Goal: Task Accomplishment & Management: Manage account settings

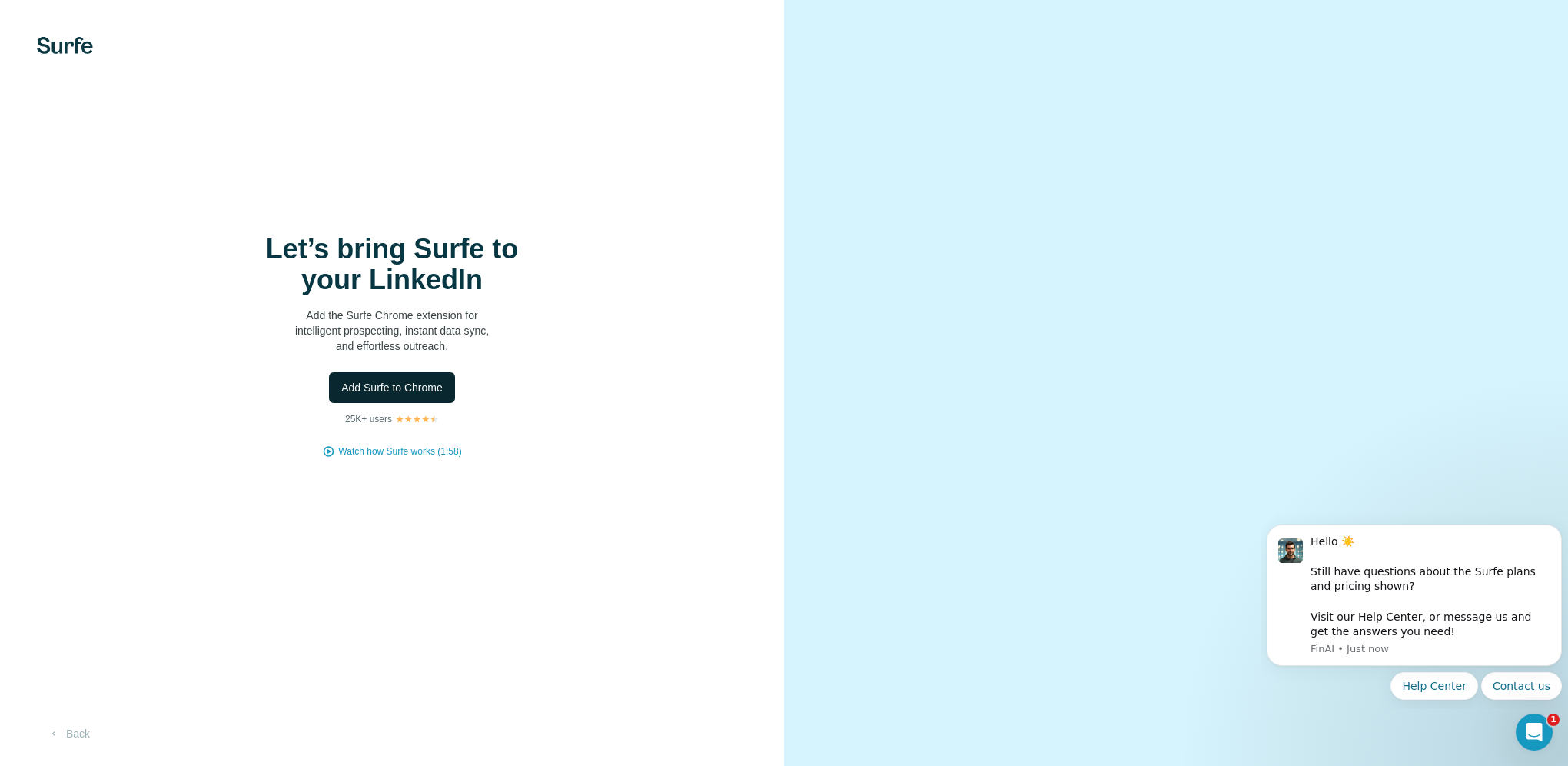
click at [424, 393] on span "Add Surfe to Chrome" at bounding box center [391, 387] width 102 height 16
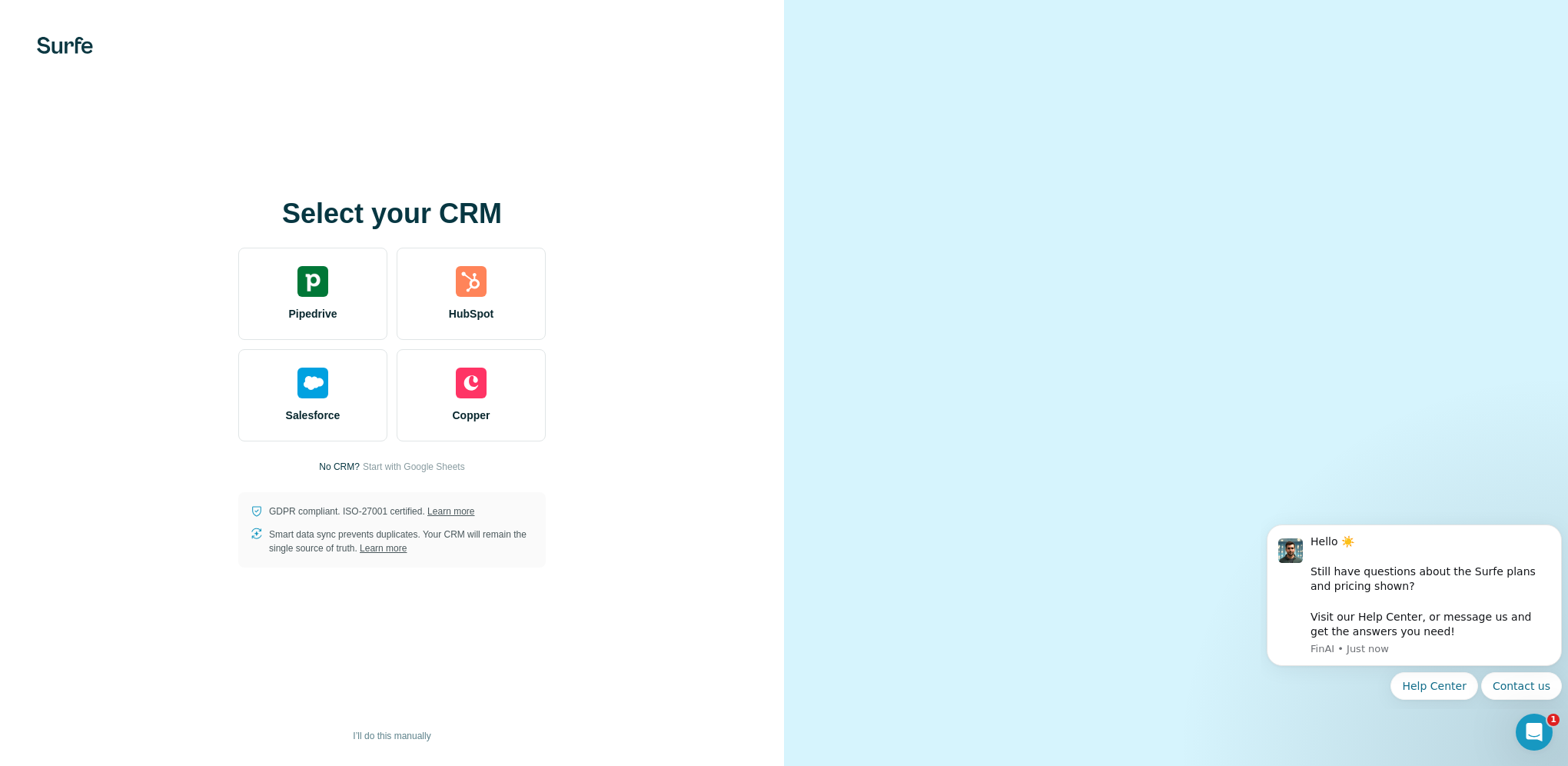
click at [773, 158] on div "Select your CRM Pipedrive HubSpot Salesforce Copper No CRM? Start with Google S…" at bounding box center [391, 383] width 784 height 766
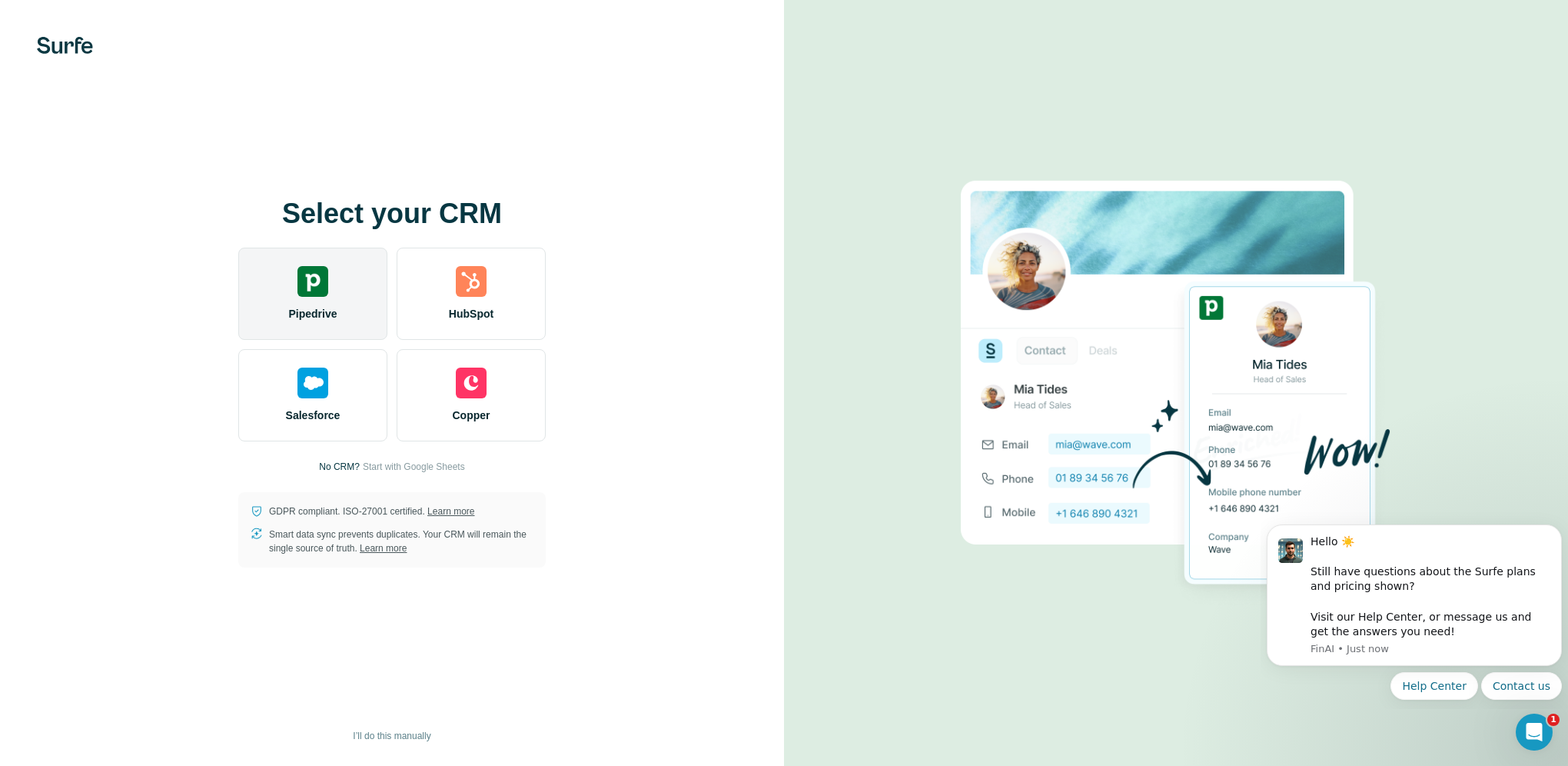
click at [330, 286] on div "Pipedrive" at bounding box center [312, 293] width 149 height 92
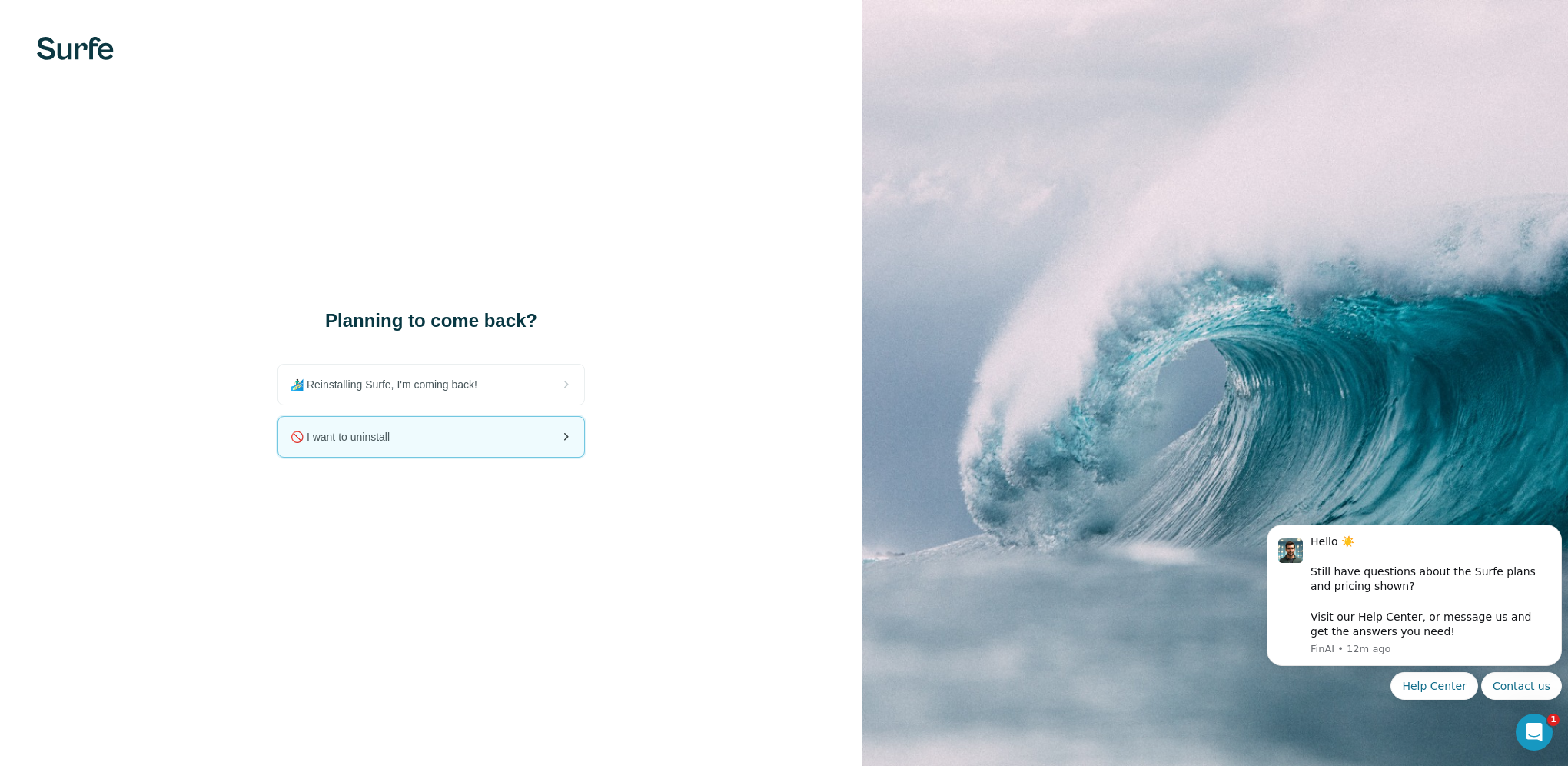
click at [398, 443] on span "🚫 I want to uninstall" at bounding box center [346, 437] width 112 height 16
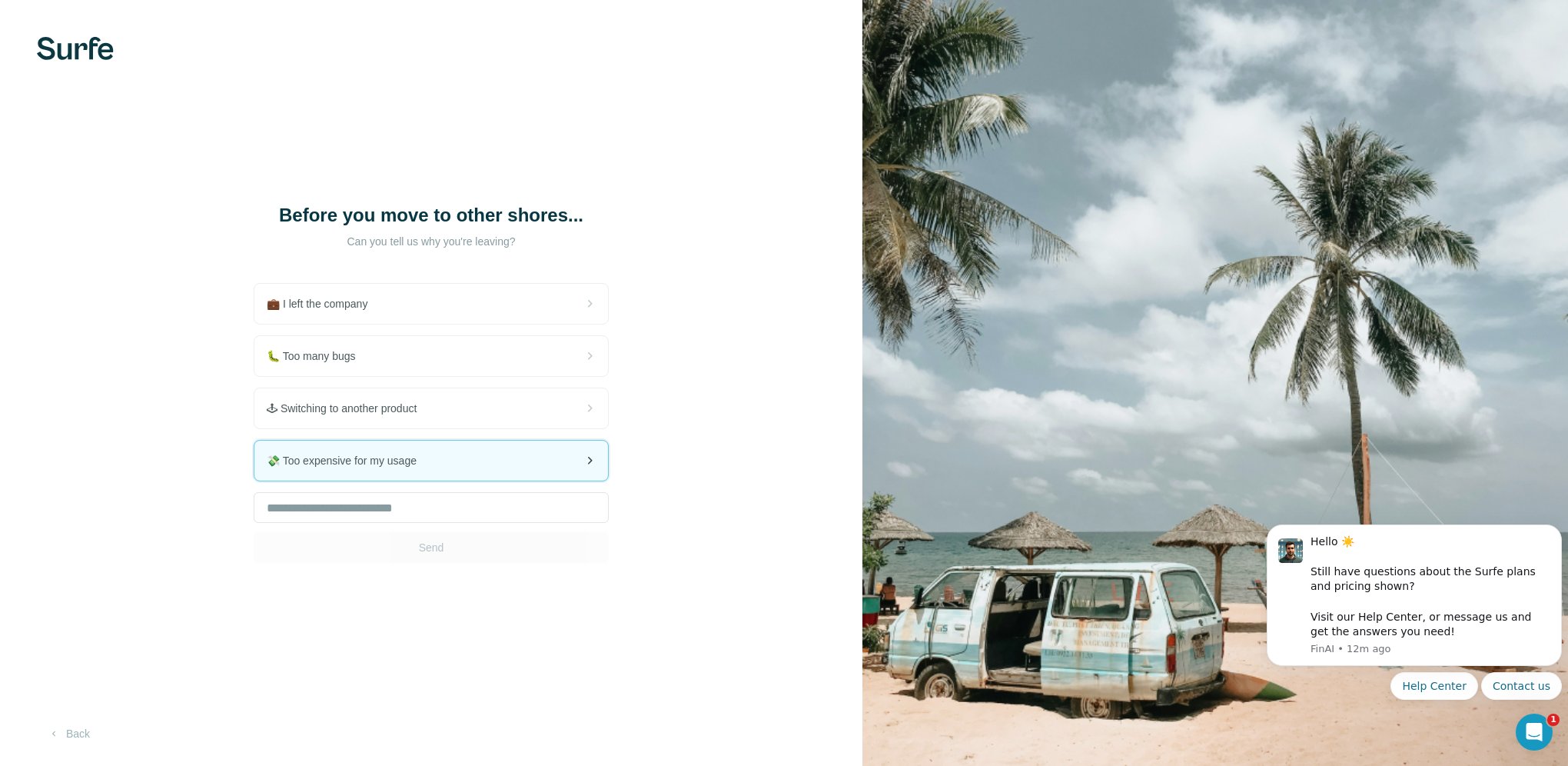
click at [413, 472] on div "💸 Too expensive for my usage" at bounding box center [431, 461] width 354 height 40
